Goal: Task Accomplishment & Management: Use online tool/utility

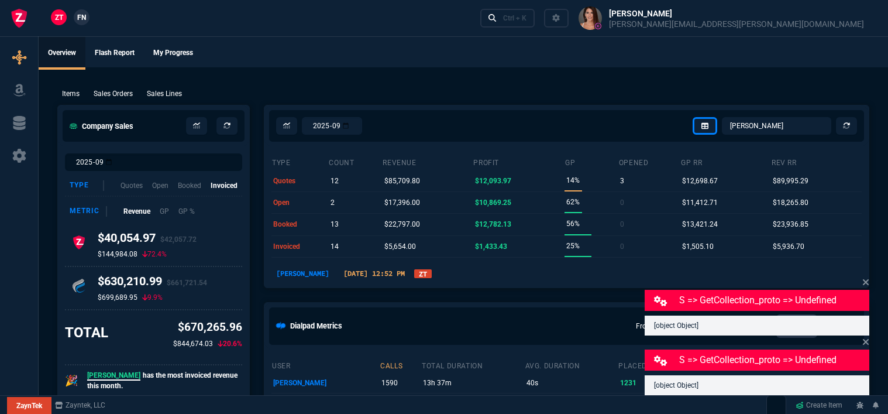
select select "12: [PERSON_NAME]"
click at [379, 30] on div "ZT FN Ctrl + K" at bounding box center [444, 18] width 888 height 36
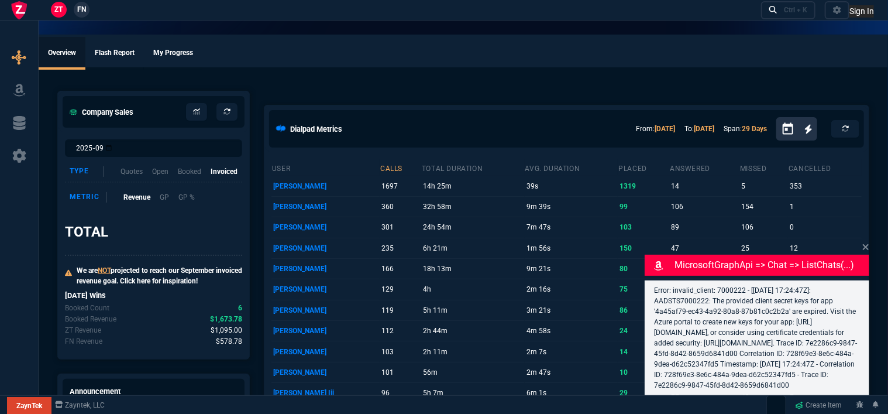
select select "12: [PERSON_NAME]"
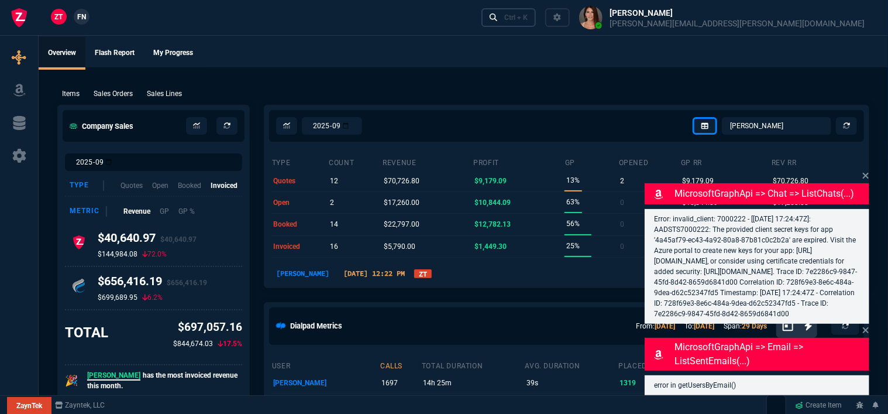
click at [528, 18] on div "Ctrl + K" at bounding box center [515, 17] width 23 height 9
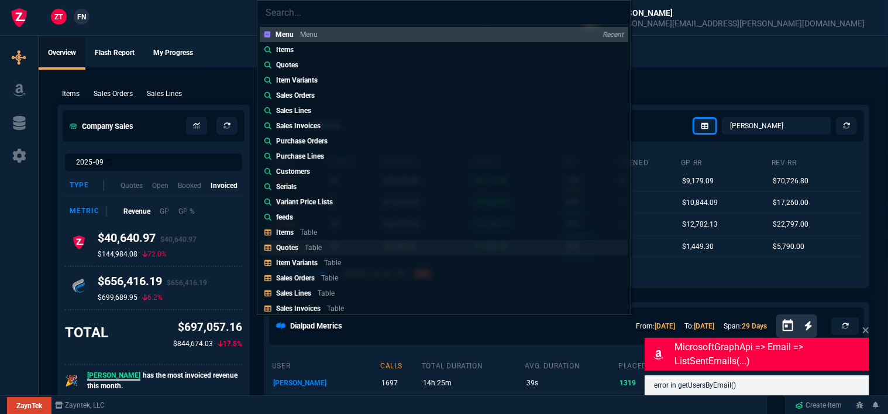
click at [311, 246] on p "Table" at bounding box center [313, 247] width 17 height 8
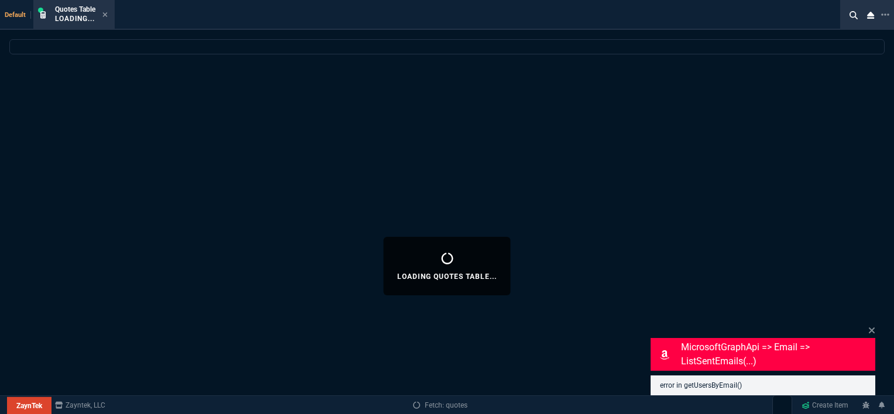
select select
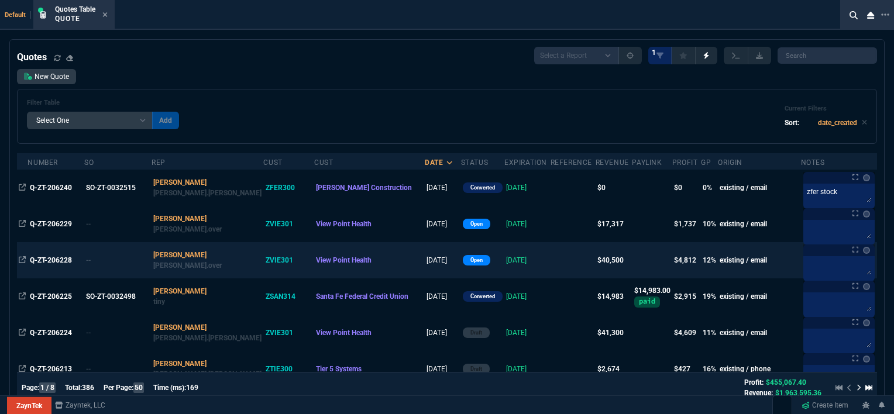
click at [551, 258] on td at bounding box center [573, 260] width 45 height 36
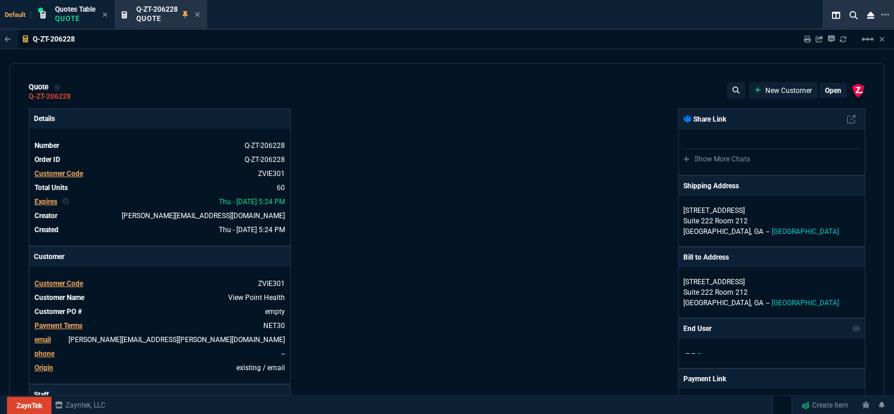
type input "17"
type input "129"
type input "15"
type input "173"
type input "-1"
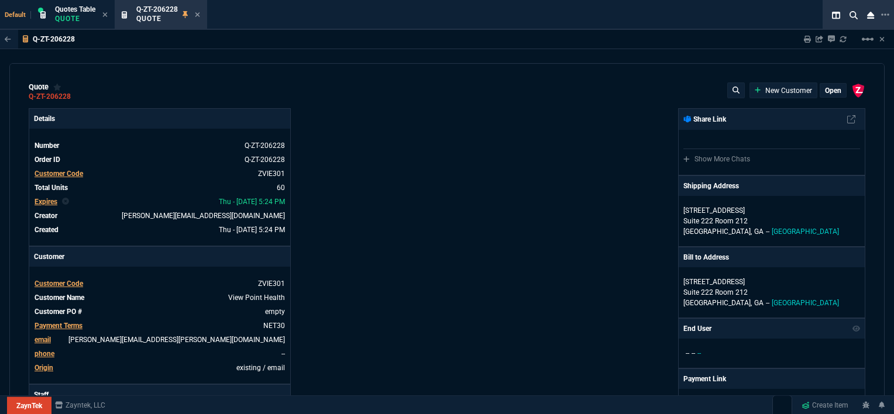
type input "-2"
type input "20"
click at [833, 87] on p "open" at bounding box center [833, 90] width 16 height 9
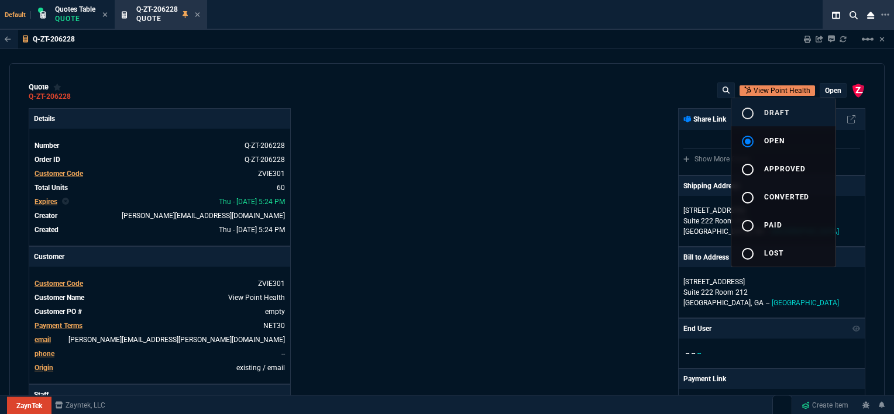
click at [779, 117] on button "radio_button_unchecked draft" at bounding box center [783, 112] width 104 height 28
click at [508, 133] on div at bounding box center [447, 207] width 894 height 414
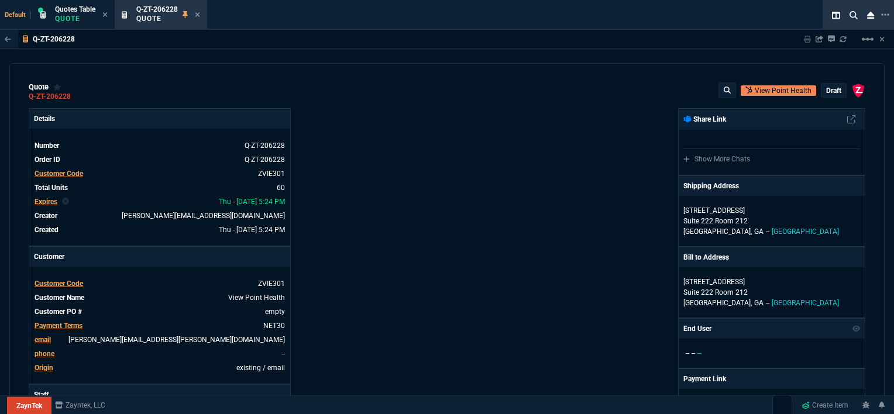
type input "17"
type input "129"
type input "15"
type input "173"
type input "-1"
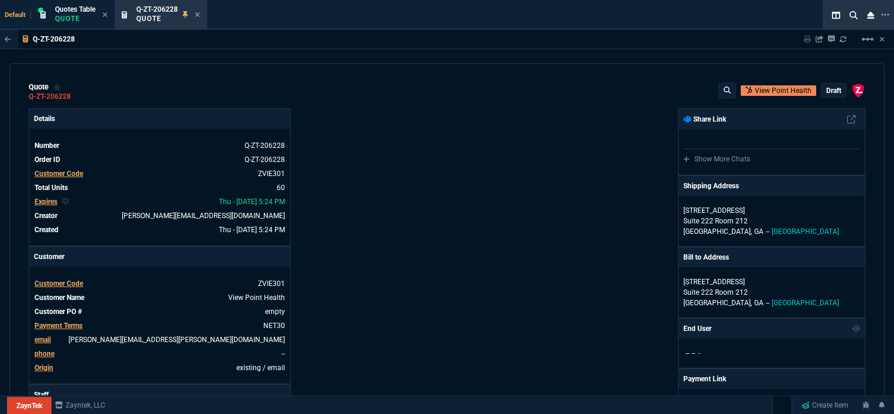
type input "-2"
type input "20"
click at [199, 16] on icon at bounding box center [197, 14] width 5 height 7
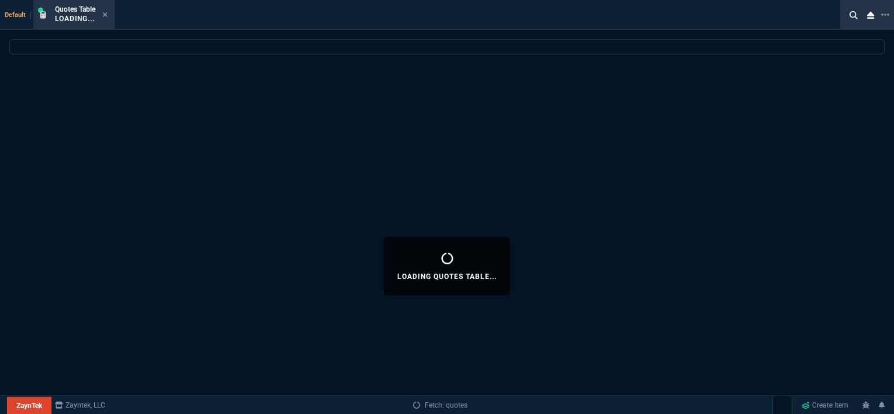
select select
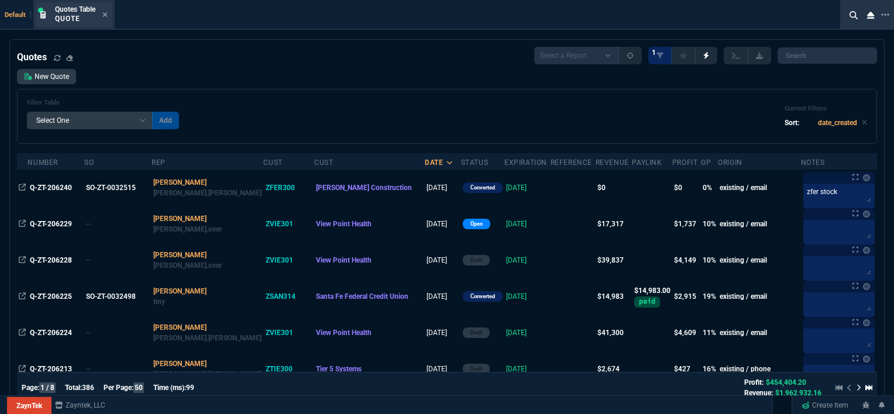
click at [109, 12] on div "Quotes Table Quote" at bounding box center [74, 14] width 77 height 25
click at [103, 15] on icon at bounding box center [104, 14] width 5 height 7
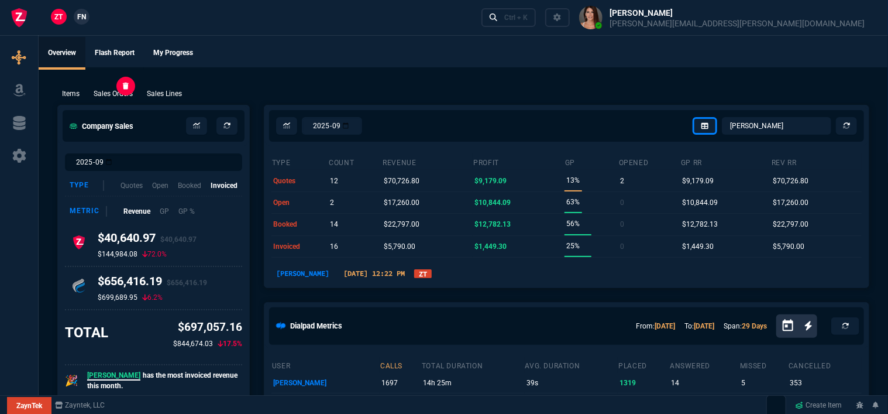
click at [118, 91] on p "Sales Orders" at bounding box center [113, 93] width 39 height 11
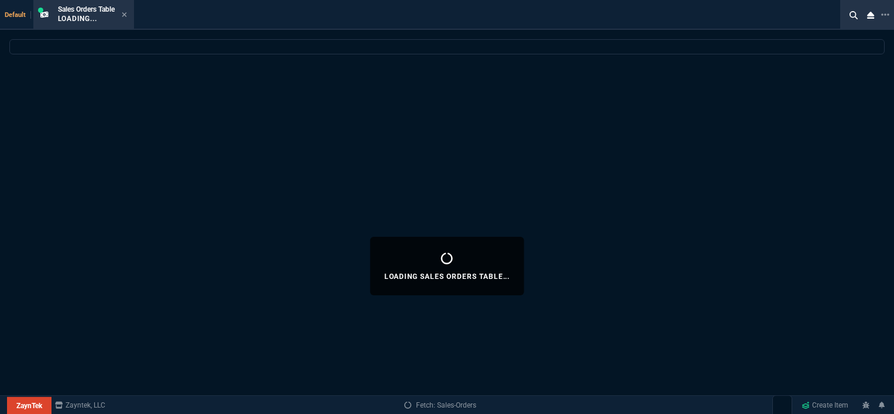
select select
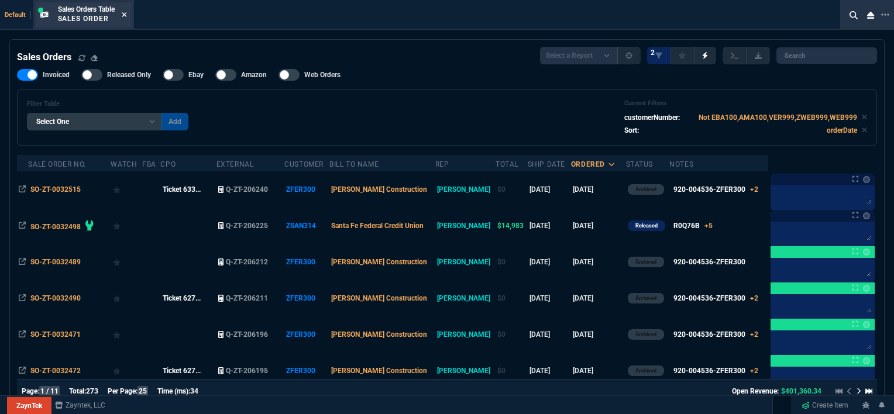
click at [126, 12] on icon at bounding box center [124, 14] width 5 height 7
